Goal: Information Seeking & Learning: Learn about a topic

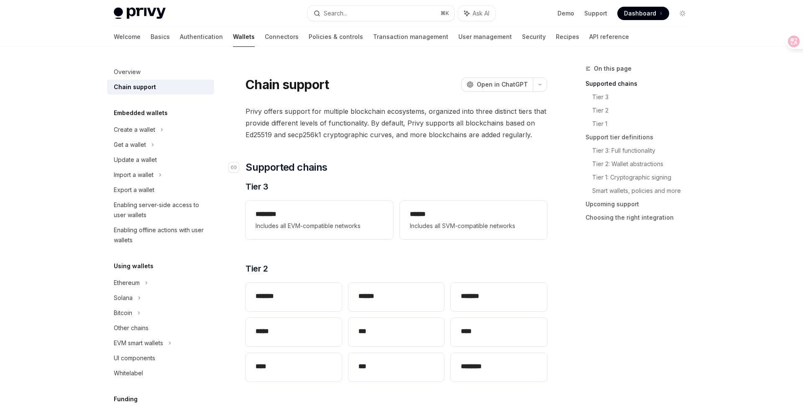
click at [381, 161] on h2 "​ Supported chains" at bounding box center [397, 167] width 302 height 13
click at [271, 112] on span "Privy offers support for multiple blockchain ecosystems, organized into three d…" at bounding box center [397, 122] width 302 height 35
click at [366, 127] on span "Privy offers support for multiple blockchain ecosystems, organized into three d…" at bounding box center [397, 122] width 302 height 35
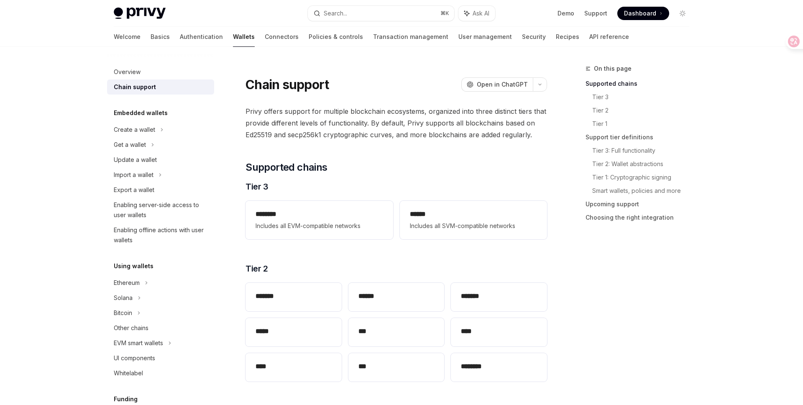
click at [269, 110] on span "Privy offers support for multiple blockchain ecosystems, organized into three d…" at bounding box center [397, 122] width 302 height 35
click at [326, 125] on span "Privy offers support for multiple blockchain ecosystems, organized into three d…" at bounding box center [397, 122] width 302 height 35
click at [310, 110] on span "Privy offers support for multiple blockchain ecosystems, organized into three d…" at bounding box center [397, 122] width 302 height 35
click at [295, 110] on span "Privy offers support for multiple blockchain ecosystems, organized into three d…" at bounding box center [397, 122] width 302 height 35
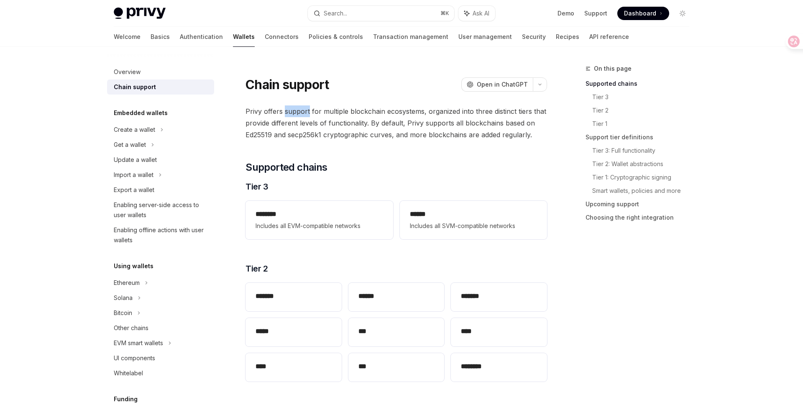
click at [295, 110] on span "Privy offers support for multiple blockchain ecosystems, organized into three d…" at bounding box center [397, 122] width 302 height 35
click at [332, 111] on span "Privy offers support for multiple blockchain ecosystems, organized into three d…" at bounding box center [397, 122] width 302 height 35
click at [333, 111] on span "Privy offers support for multiple blockchain ecosystems, organized into three d…" at bounding box center [397, 122] width 302 height 35
click at [357, 112] on span "Privy offers support for multiple blockchain ecosystems, organized into three d…" at bounding box center [397, 122] width 302 height 35
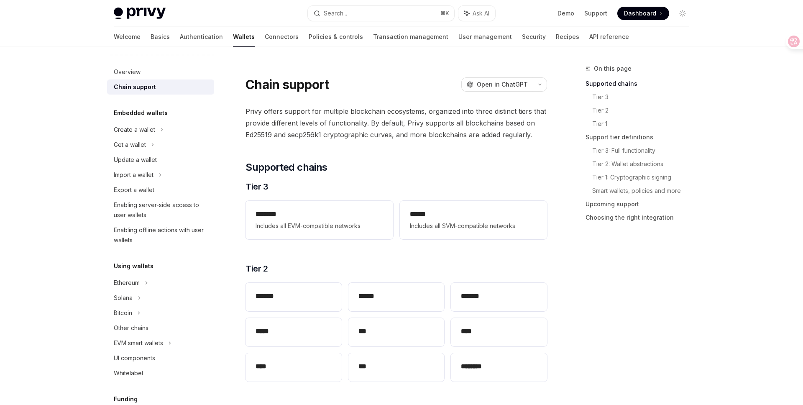
click at [361, 112] on span "Privy offers support for multiple blockchain ecosystems, organized into three d…" at bounding box center [397, 122] width 302 height 35
click at [386, 111] on span "Privy offers support for multiple blockchain ecosystems, organized into three d…" at bounding box center [397, 122] width 302 height 35
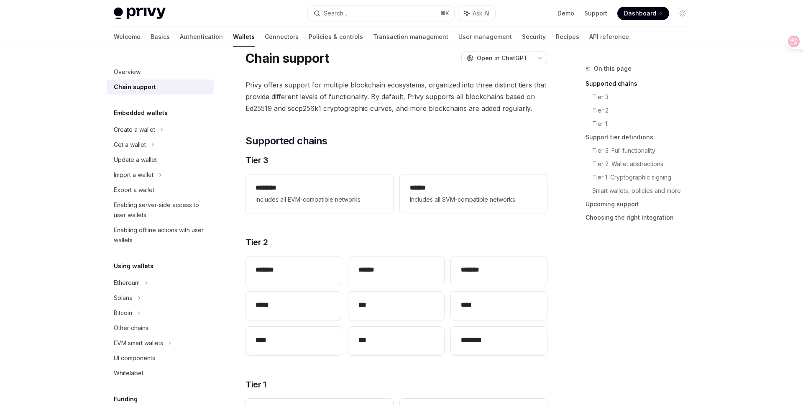
scroll to position [26, 0]
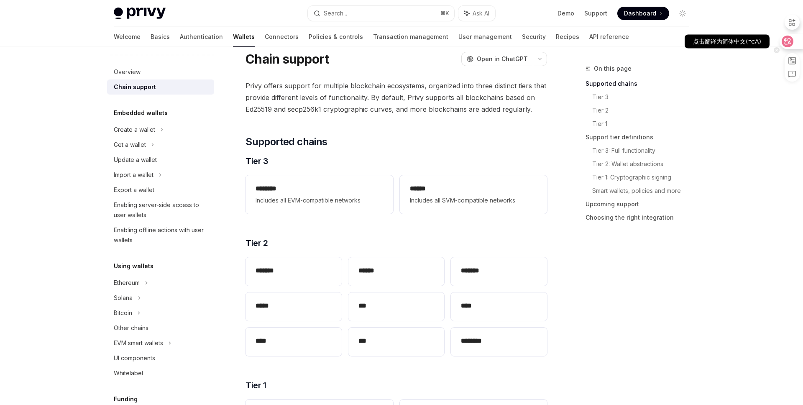
click at [786, 44] on icon at bounding box center [787, 41] width 7 height 7
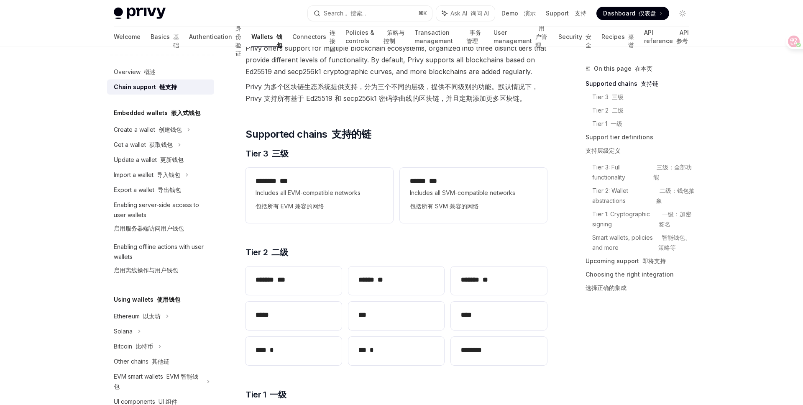
scroll to position [110, 0]
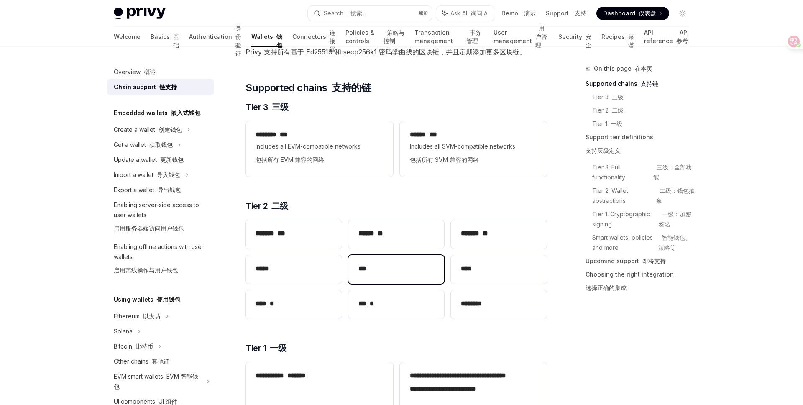
click at [412, 261] on div "***" at bounding box center [396, 269] width 96 height 28
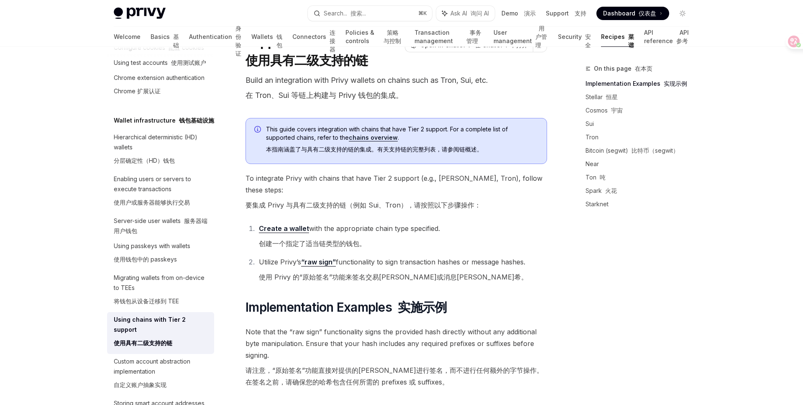
scroll to position [60, 0]
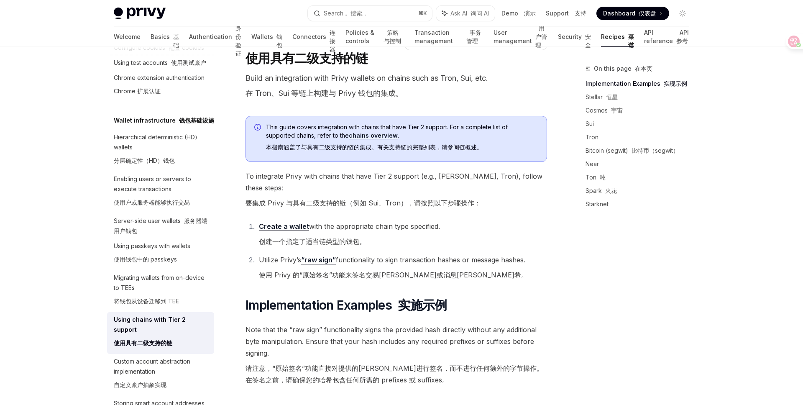
click at [286, 222] on link "Create a wallet" at bounding box center [284, 226] width 50 height 9
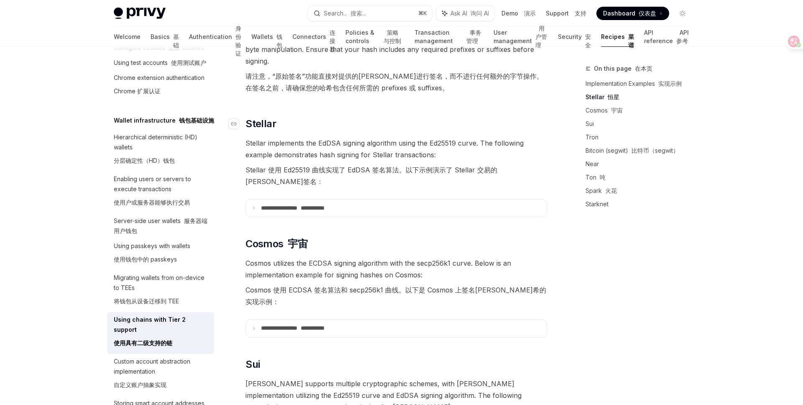
scroll to position [374, 0]
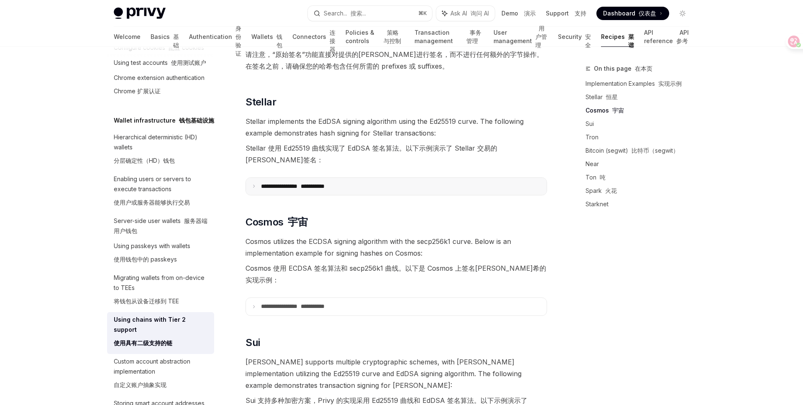
click at [372, 178] on summary "**********" at bounding box center [396, 187] width 301 height 18
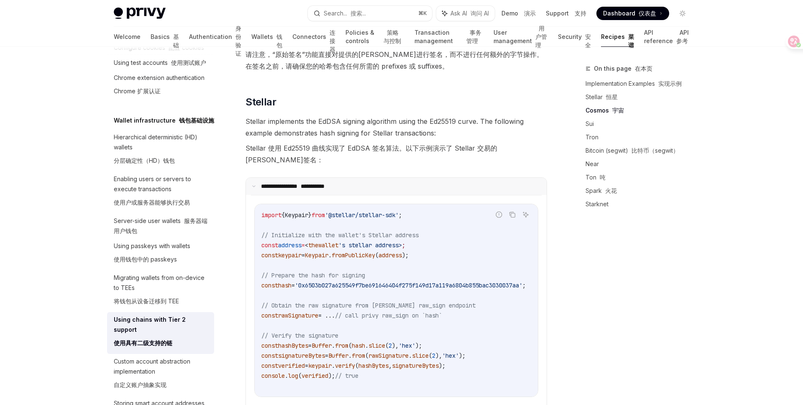
click at [371, 178] on summary "**********" at bounding box center [396, 187] width 301 height 18
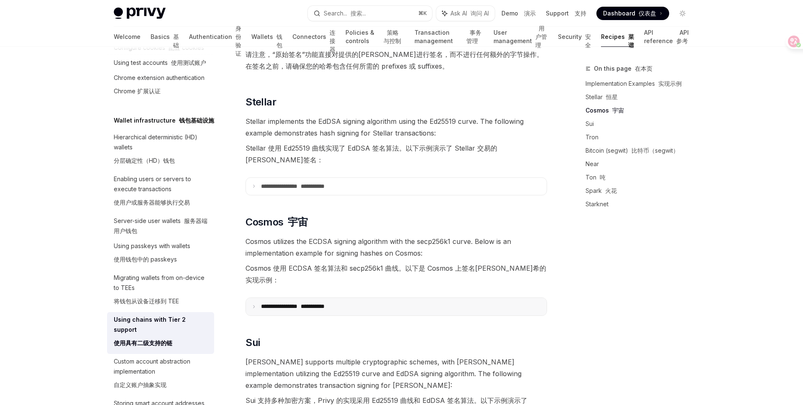
click at [419, 298] on summary "**********" at bounding box center [396, 307] width 301 height 18
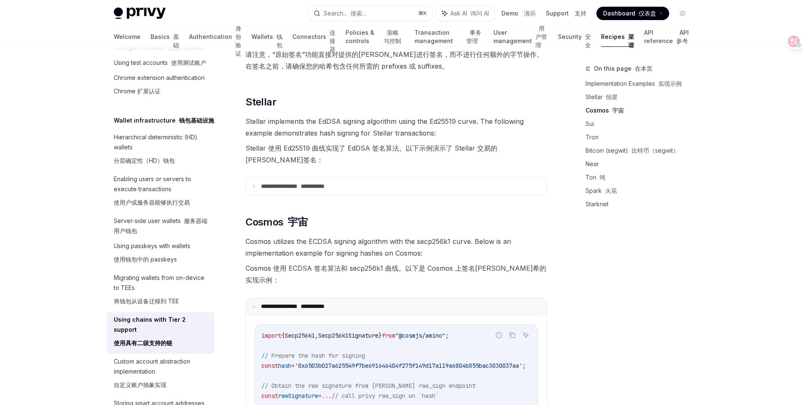
click at [419, 298] on summary "**********" at bounding box center [396, 307] width 301 height 18
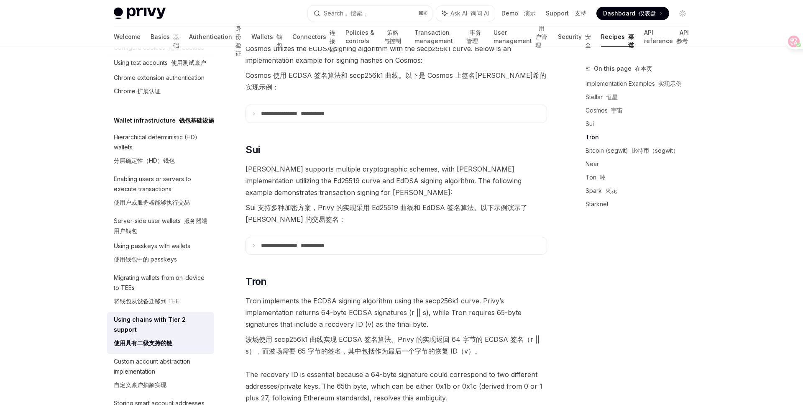
scroll to position [530, 0]
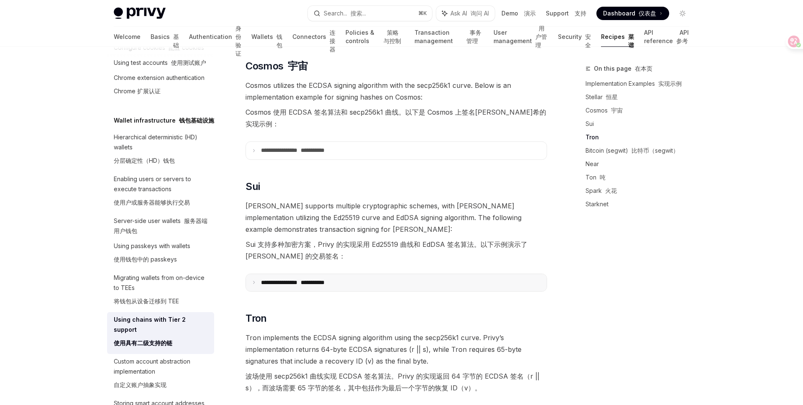
click at [394, 274] on summary "**********" at bounding box center [396, 283] width 301 height 18
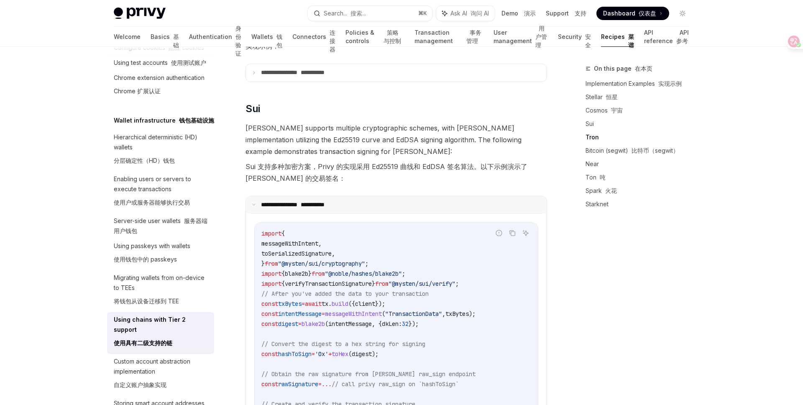
scroll to position [593, 0]
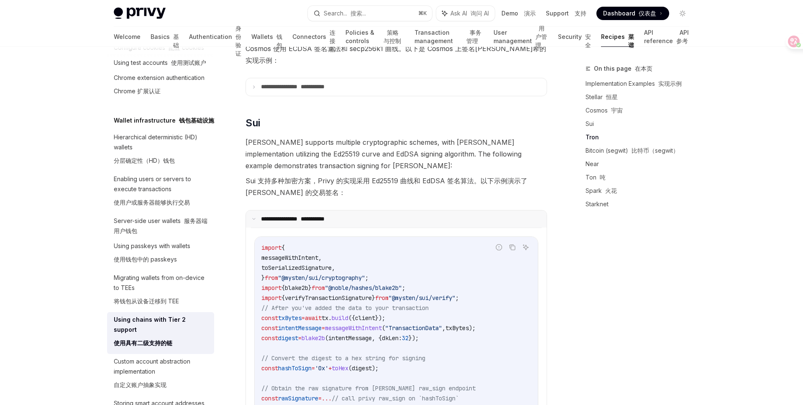
click at [375, 210] on summary "**********" at bounding box center [396, 219] width 301 height 18
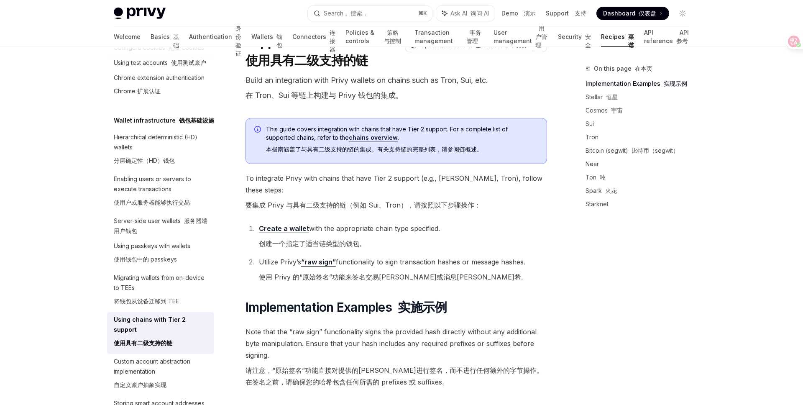
scroll to position [53, 0]
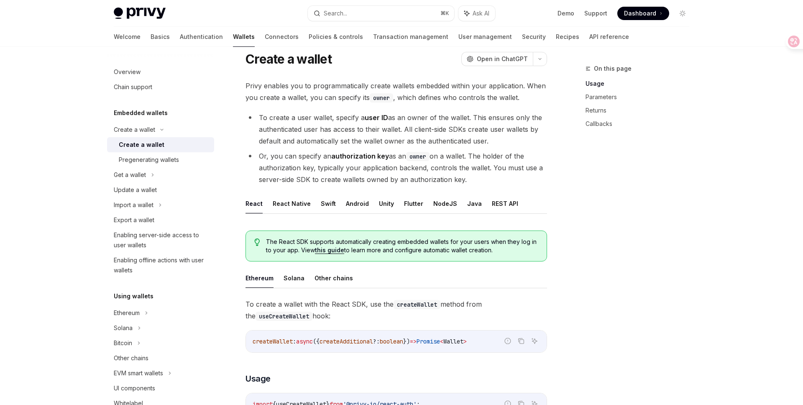
scroll to position [25, 0]
click at [793, 40] on icon at bounding box center [788, 42] width 12 height 12
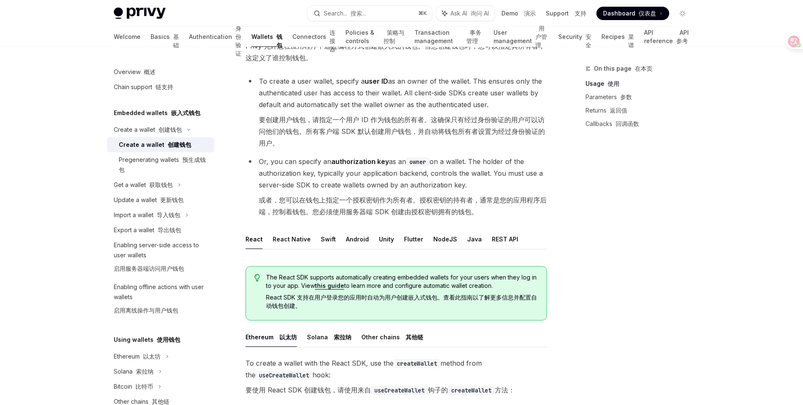
scroll to position [0, 0]
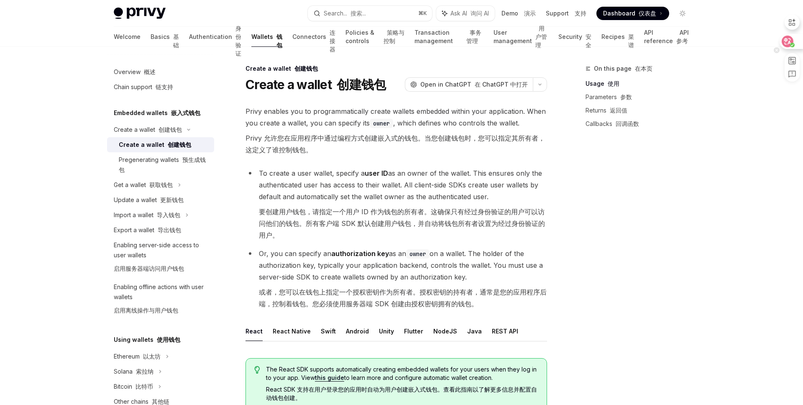
click at [786, 41] on icon at bounding box center [787, 41] width 8 height 8
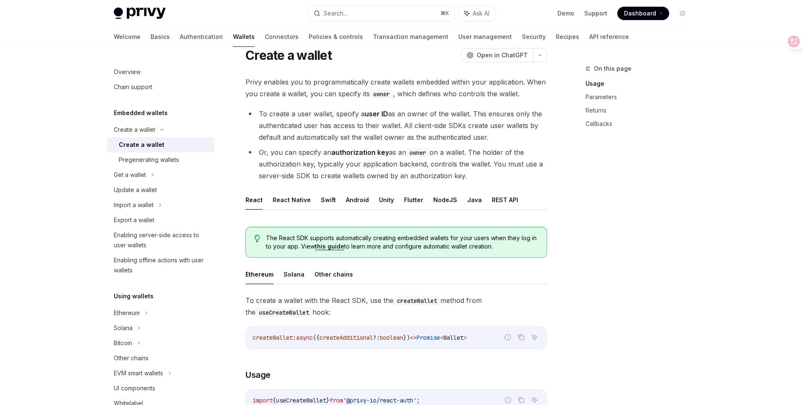
scroll to position [108, 0]
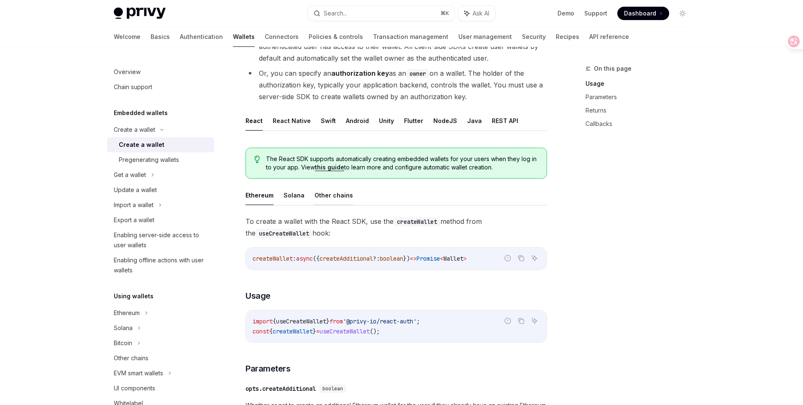
click at [335, 194] on button "Other chains" at bounding box center [334, 195] width 38 height 20
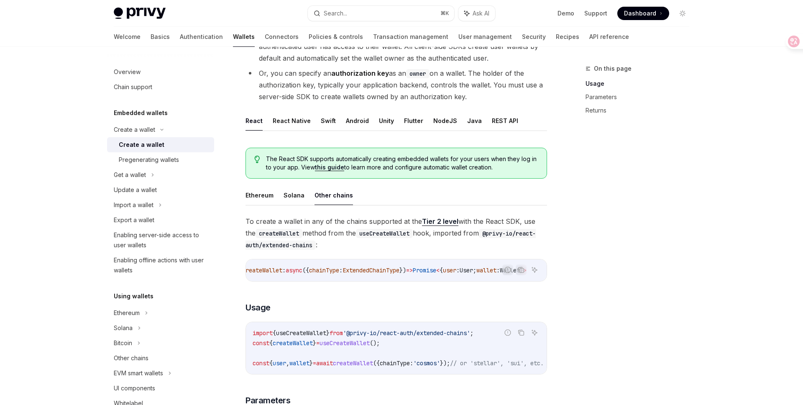
scroll to position [0, 53]
drag, startPoint x: 315, startPoint y: 243, endPoint x: 483, endPoint y: 236, distance: 168.3
click at [483, 236] on code "@privy-io/react-auth/extended-chains" at bounding box center [391, 239] width 290 height 21
copy code "@privy-io/react-auth/extended-chains"
click at [496, 248] on span "To create a wallet in any of the chains supported at the Tier 2 level with the …" at bounding box center [397, 232] width 302 height 35
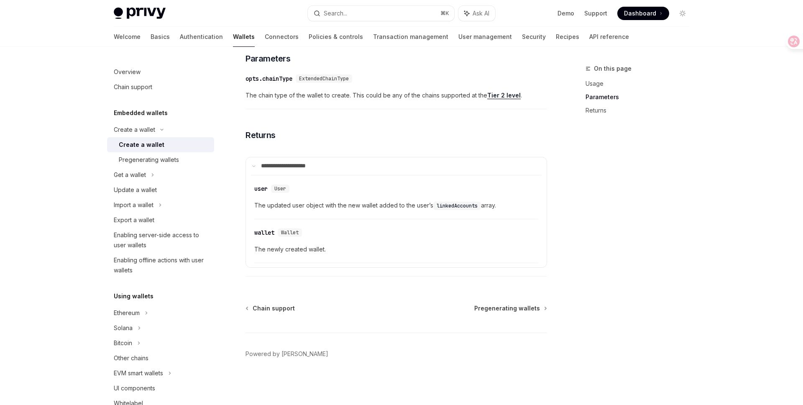
scroll to position [449, 0]
click at [167, 165] on link "Pregenerating wallets" at bounding box center [160, 159] width 107 height 15
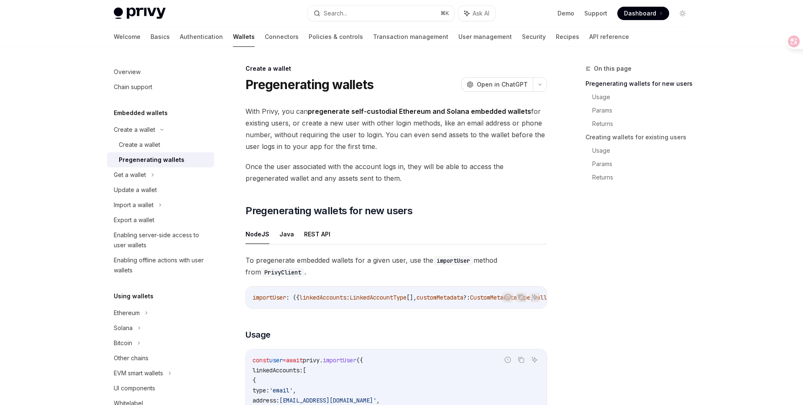
scroll to position [5, 0]
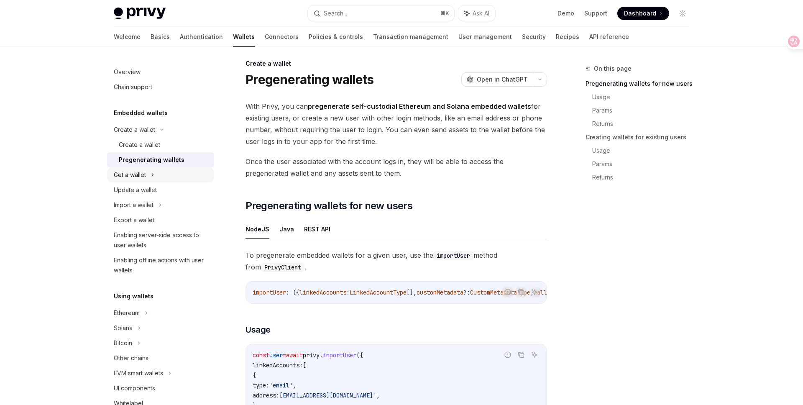
click at [152, 176] on icon at bounding box center [152, 175] width 1 height 3
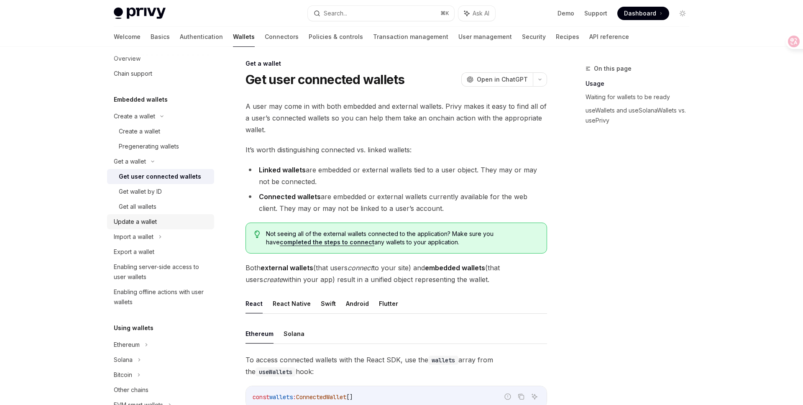
scroll to position [14, 0]
click at [159, 237] on icon at bounding box center [160, 236] width 3 height 10
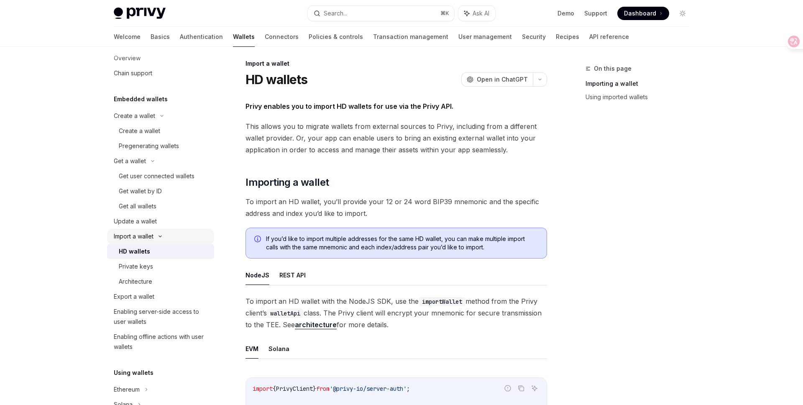
click at [159, 237] on icon at bounding box center [160, 236] width 10 height 3
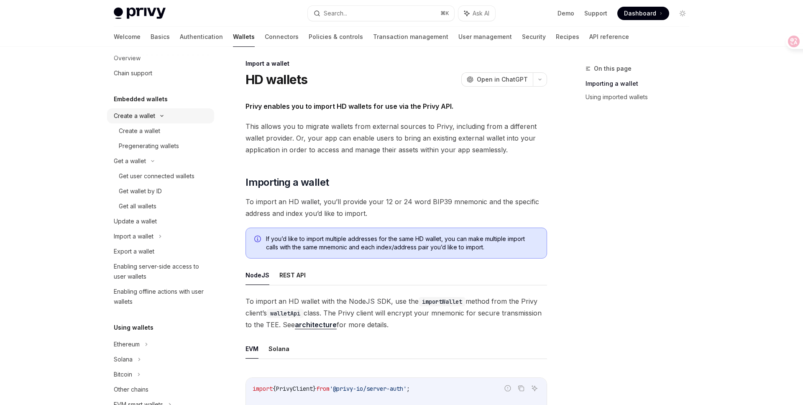
click at [158, 117] on icon at bounding box center [162, 115] width 10 height 3
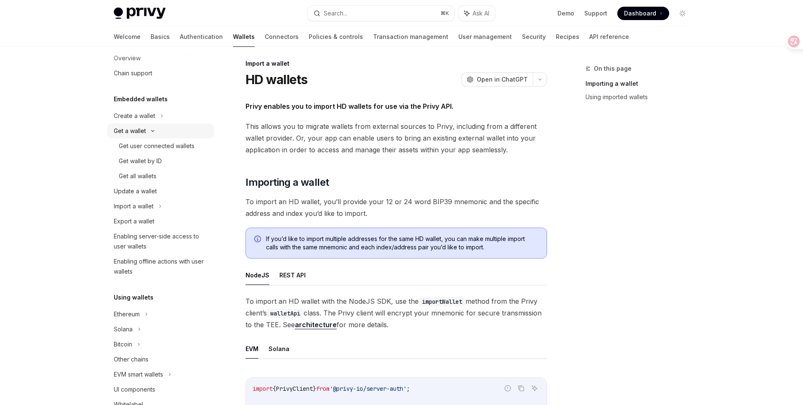
click at [151, 129] on icon at bounding box center [153, 130] width 10 height 3
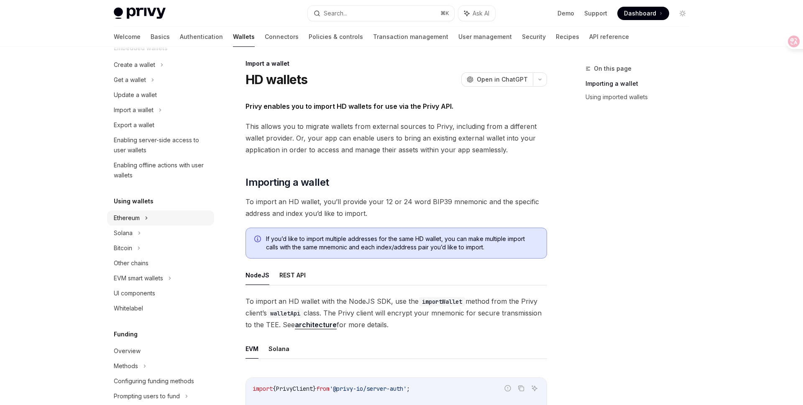
scroll to position [69, 0]
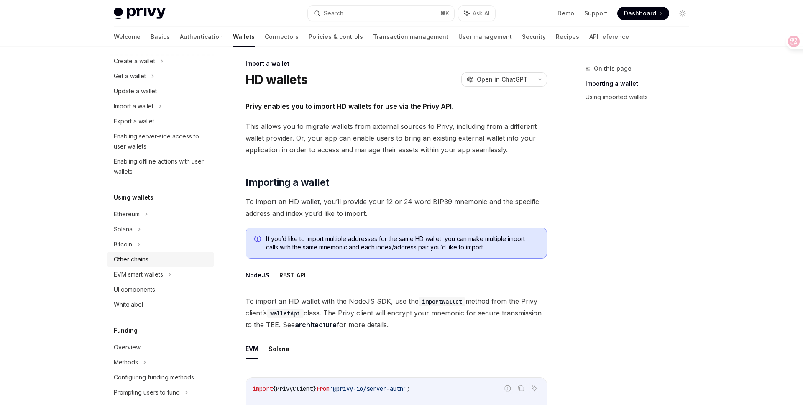
click at [151, 259] on div "Other chains" at bounding box center [161, 259] width 95 height 10
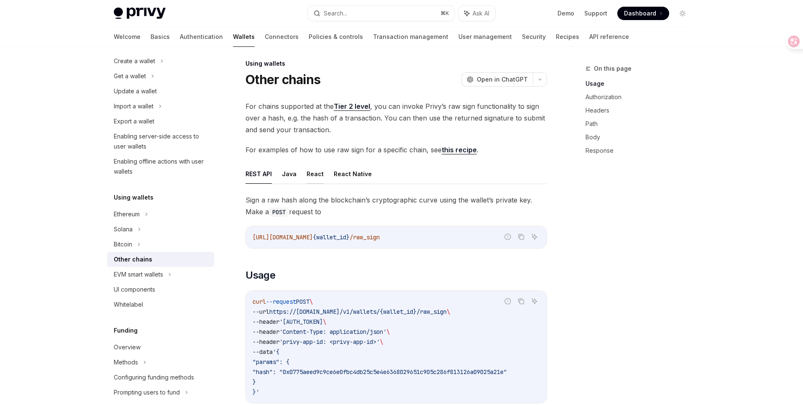
click at [310, 176] on button "React" at bounding box center [315, 174] width 17 height 20
type textarea "*"
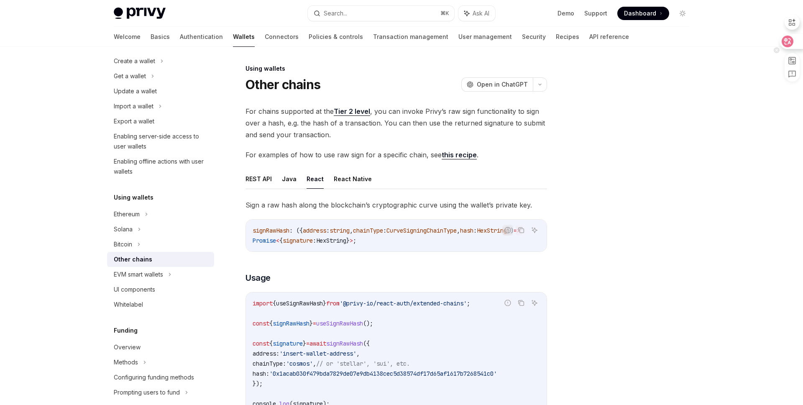
click at [786, 39] on icon at bounding box center [787, 41] width 8 height 8
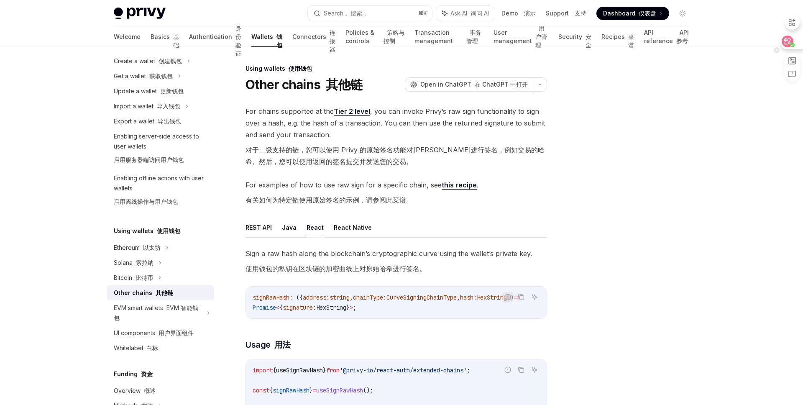
click at [785, 37] on icon at bounding box center [787, 41] width 8 height 8
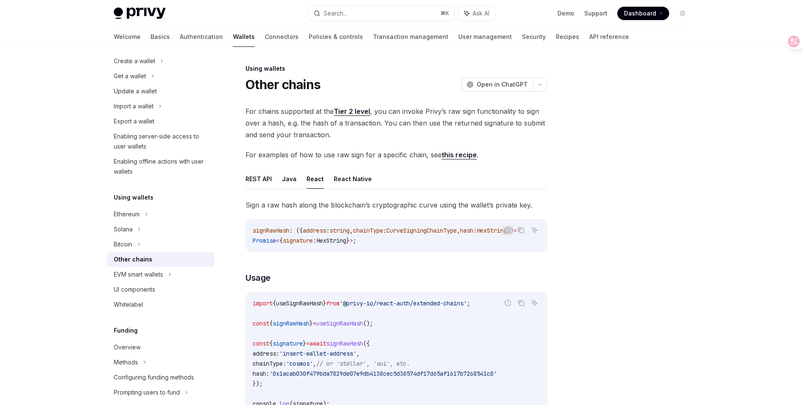
click at [457, 154] on link "this recipe" at bounding box center [459, 155] width 35 height 9
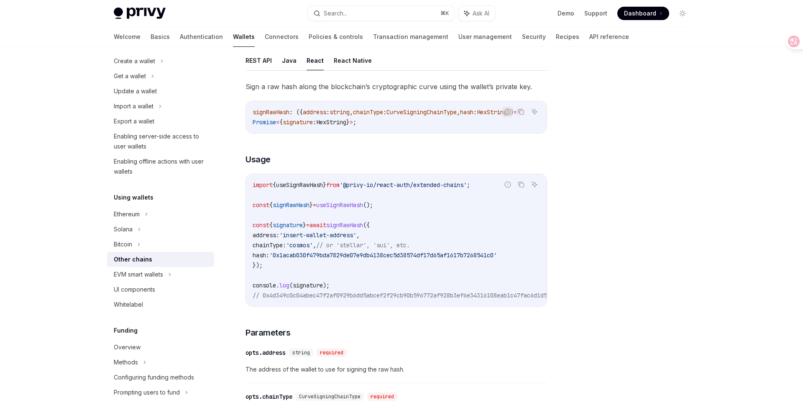
scroll to position [120, 0]
click at [373, 17] on button "Search... ⌘ K" at bounding box center [381, 13] width 146 height 15
type input "**********"
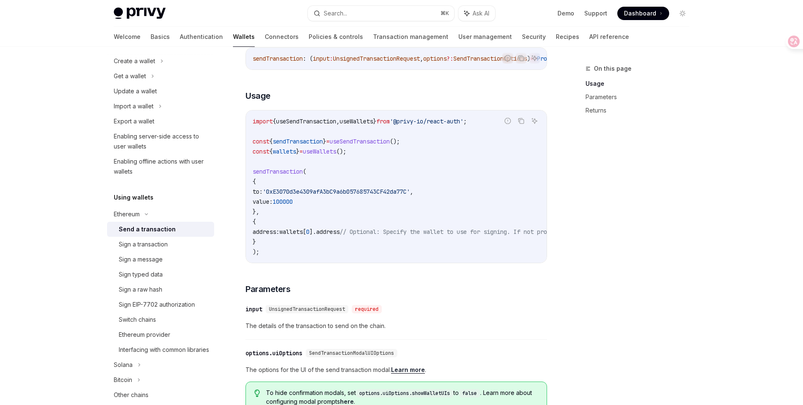
scroll to position [47, 0]
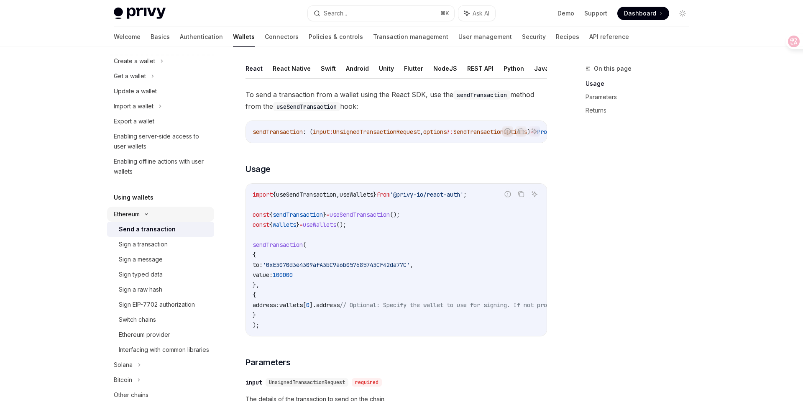
click at [136, 214] on div "Ethereum" at bounding box center [127, 214] width 26 height 10
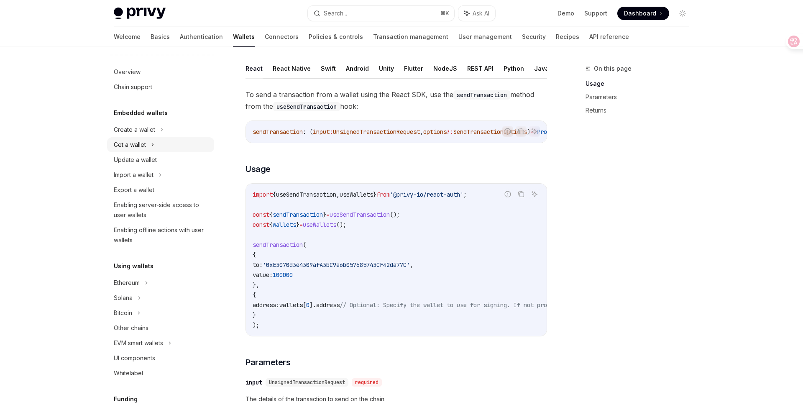
scroll to position [27, 0]
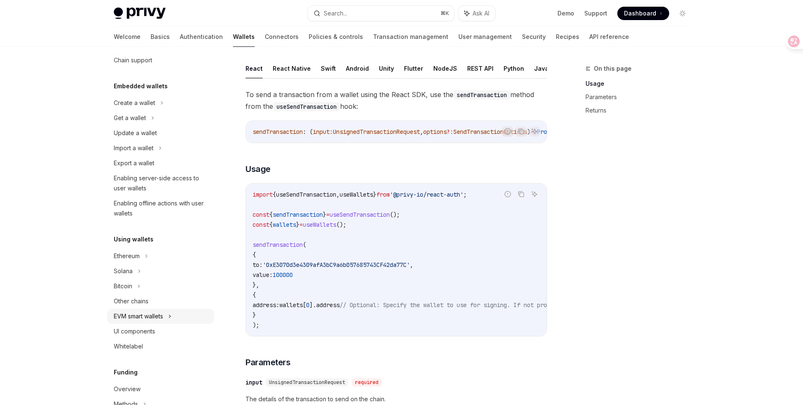
click at [168, 316] on div "EVM smart wallets" at bounding box center [160, 316] width 107 height 15
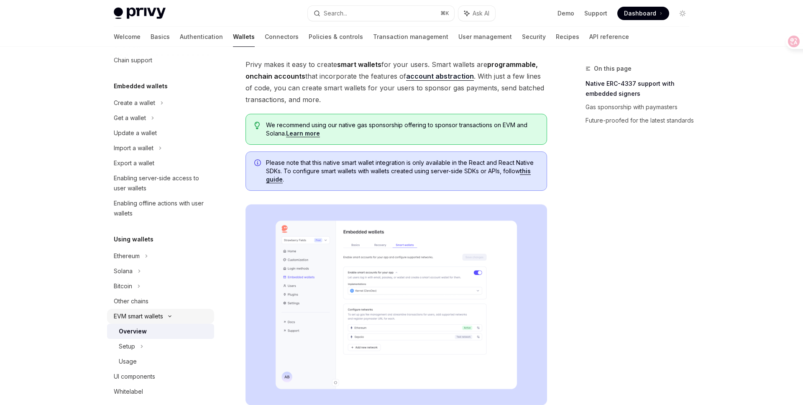
scroll to position [99, 0]
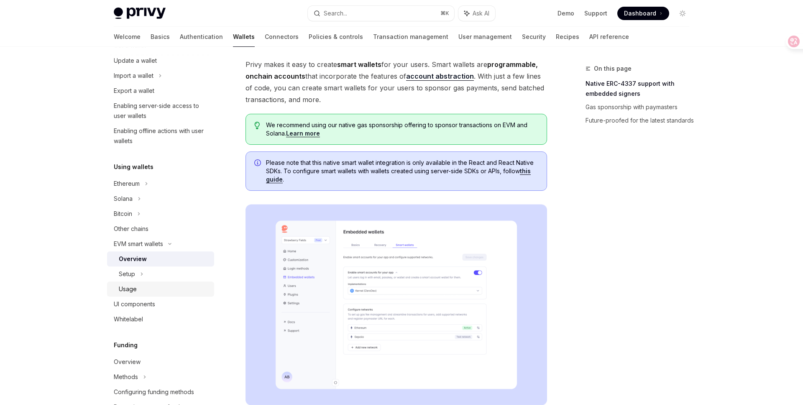
click at [139, 292] on div "Usage" at bounding box center [164, 289] width 90 height 10
type textarea "*"
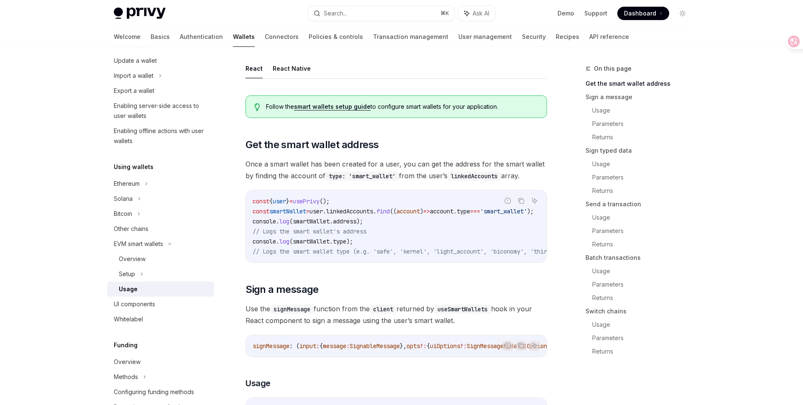
click at [476, 312] on code "useSmartWallets" at bounding box center [462, 309] width 57 height 9
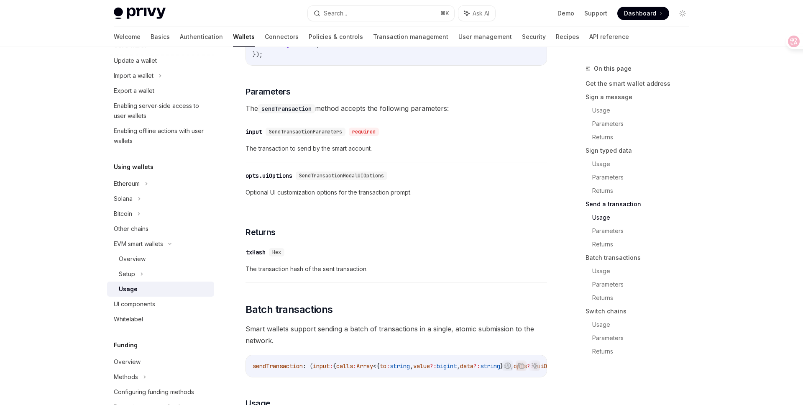
scroll to position [1460, 0]
click at [361, 180] on span "SendTransactionModalUIOptions" at bounding box center [341, 176] width 85 height 7
click at [322, 136] on span "SendTransactionParameters" at bounding box center [305, 132] width 73 height 7
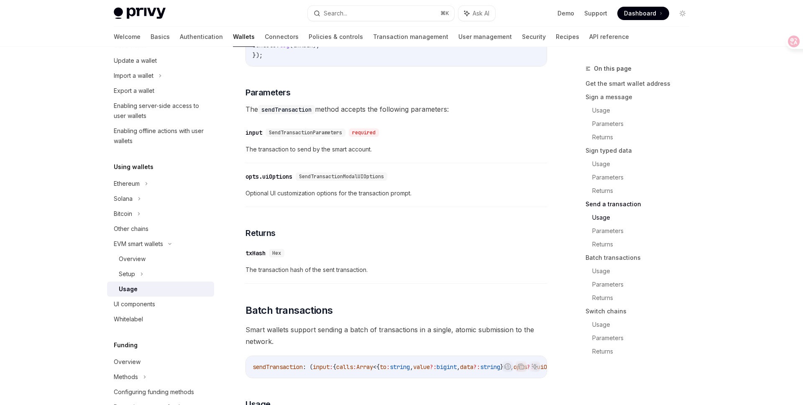
click at [322, 136] on span "SendTransactionParameters" at bounding box center [305, 132] width 73 height 7
click at [322, 161] on div "​ input SendTransactionParameters required The transaction to send by the smart…" at bounding box center [397, 143] width 302 height 40
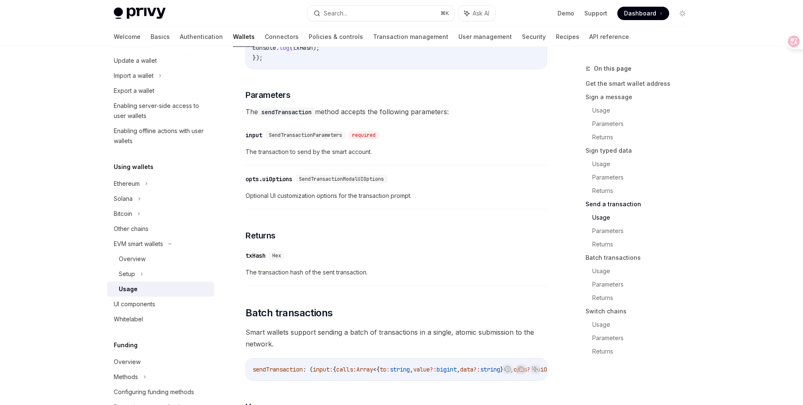
scroll to position [1457, 0]
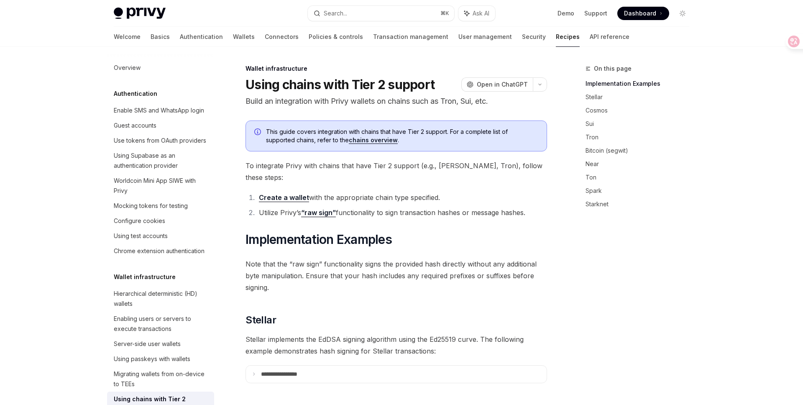
scroll to position [173, 0]
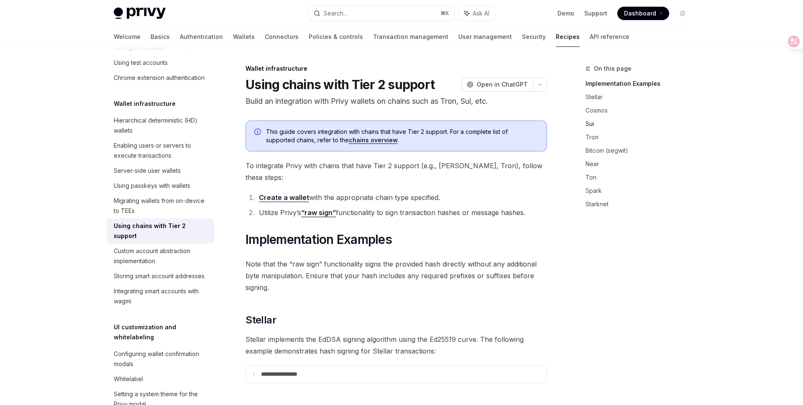
click at [590, 126] on link "Sui" at bounding box center [641, 123] width 110 height 13
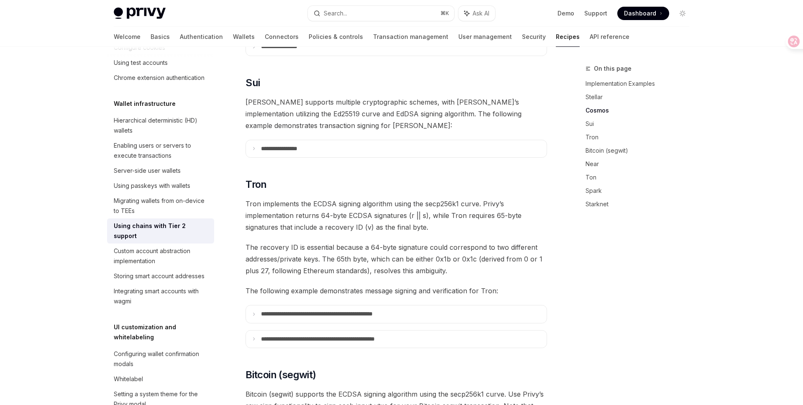
scroll to position [418, 0]
click at [396, 140] on summary "**********" at bounding box center [396, 149] width 301 height 18
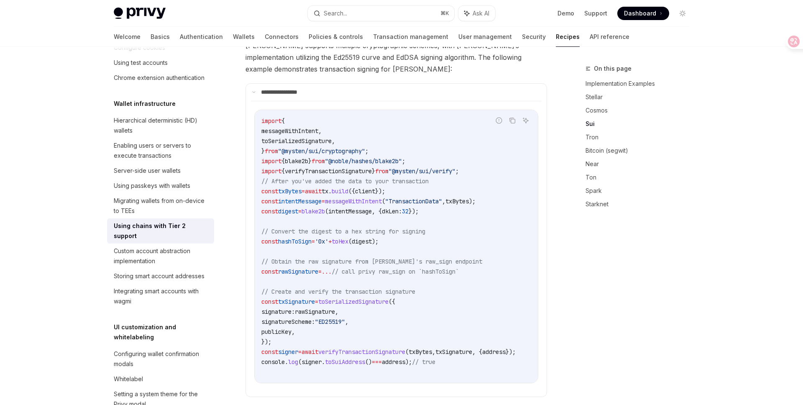
scroll to position [472, 0]
